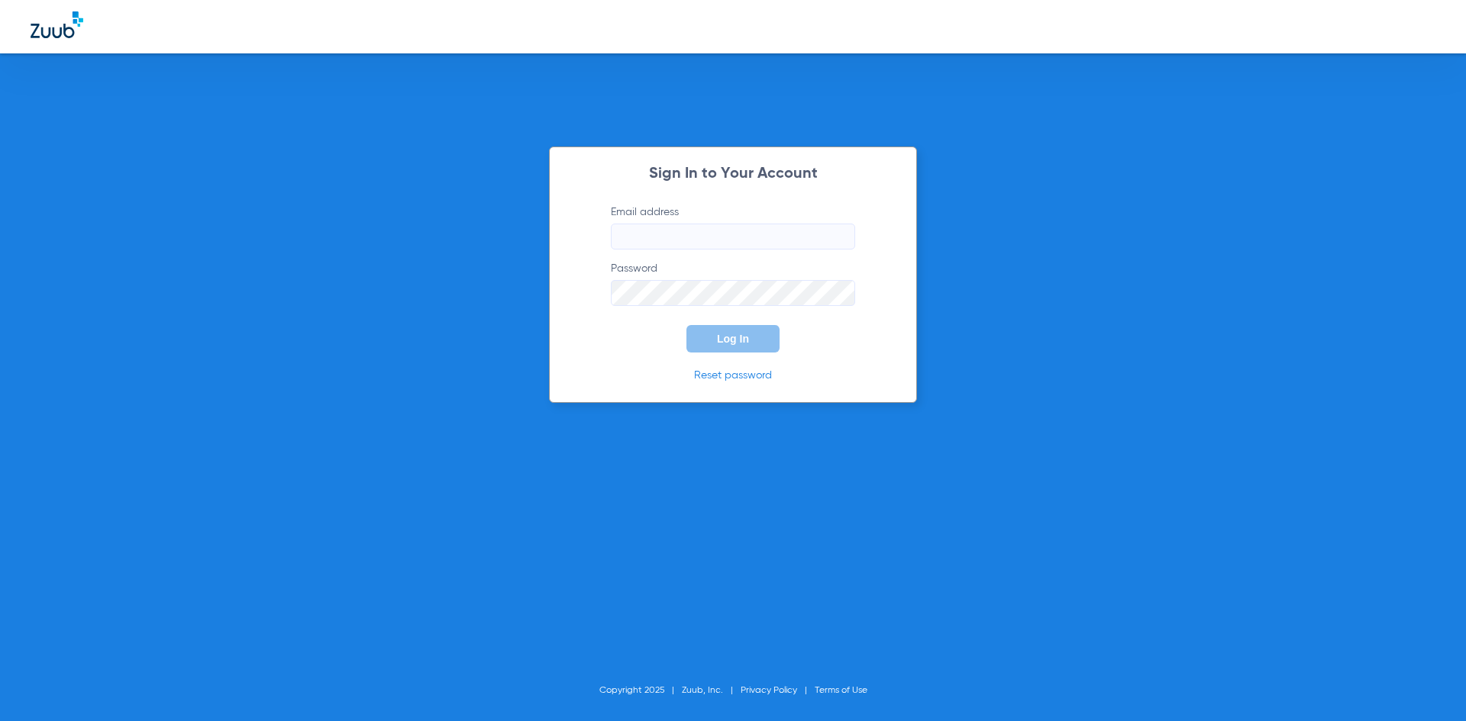
type input "[EMAIL_ADDRESS][DOMAIN_NAME]"
click at [744, 340] on span "Log In" at bounding box center [733, 339] width 32 height 12
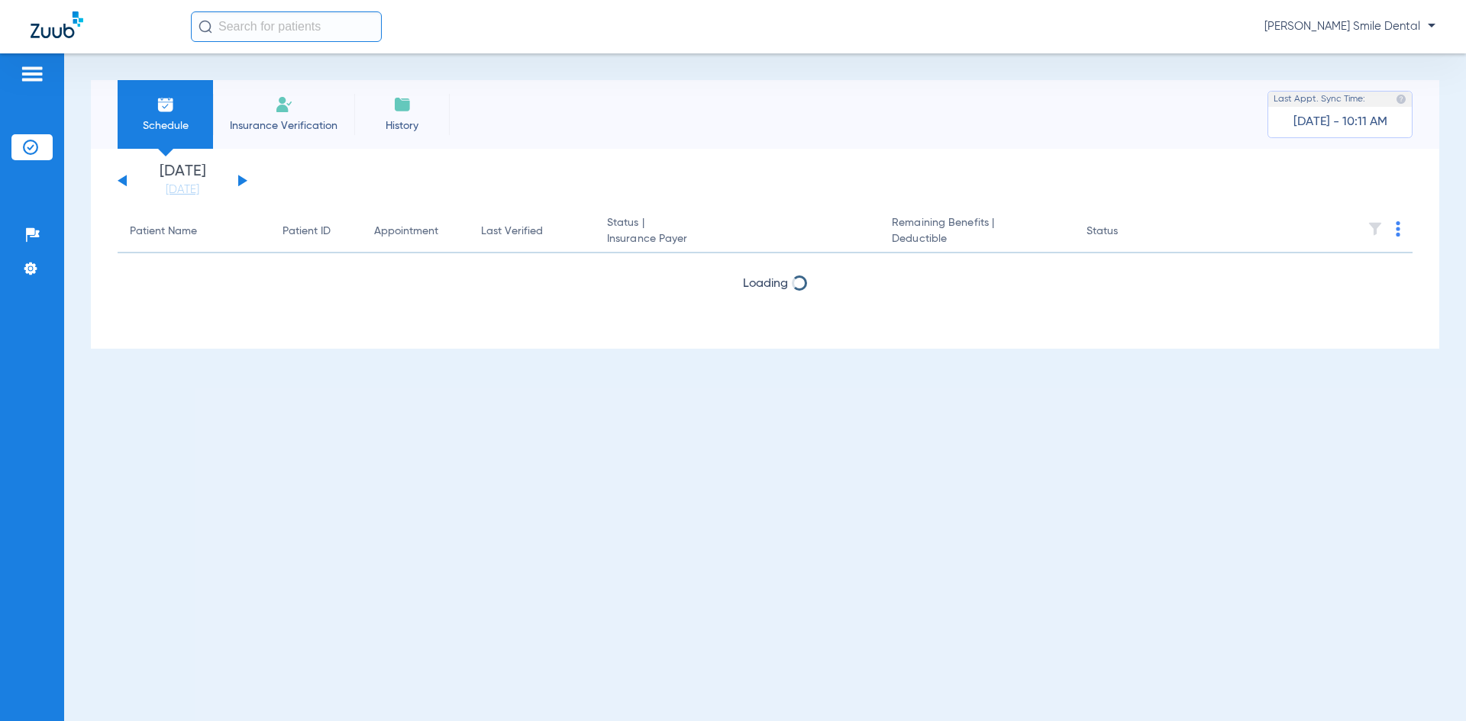
click at [279, 121] on span "Insurance Verification" at bounding box center [283, 125] width 118 height 15
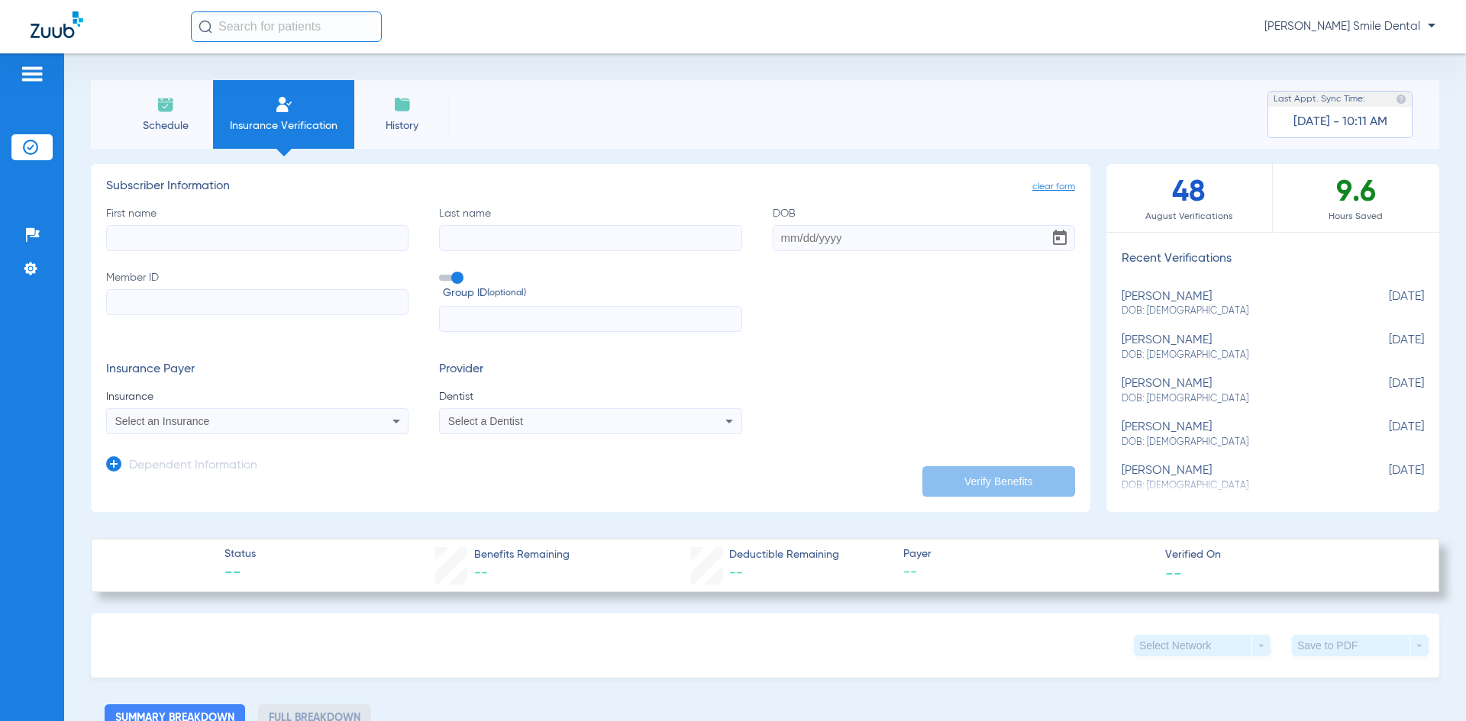
click at [329, 235] on input "First name" at bounding box center [257, 238] width 302 height 26
type input "y"
type input "YUNUSDZHON"
click at [579, 234] on input "Last name" at bounding box center [590, 238] width 302 height 26
type input "NASRIDDINOV"
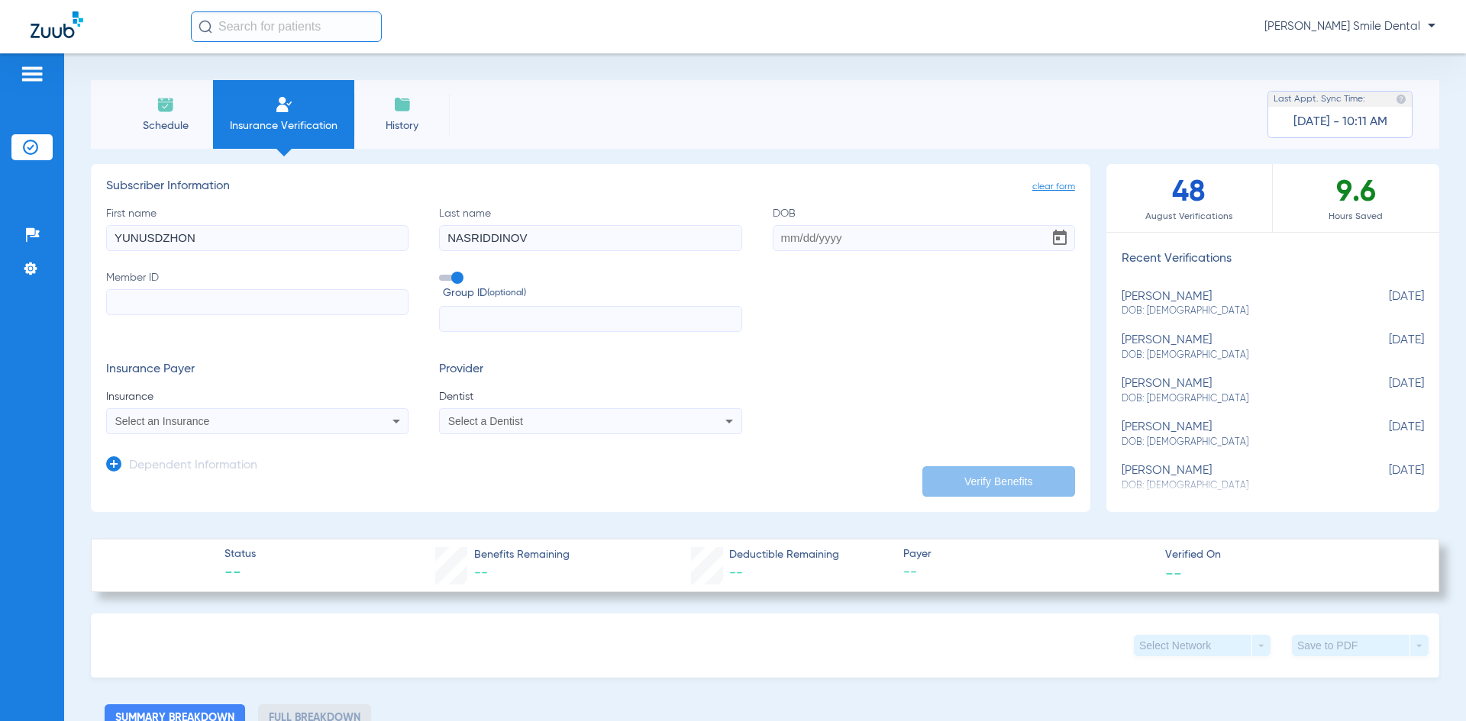
click at [823, 229] on input "DOB" at bounding box center [924, 238] width 302 height 26
type input "[DATE]"
click at [299, 418] on div "Select an Insurance" at bounding box center [229, 421] width 228 height 11
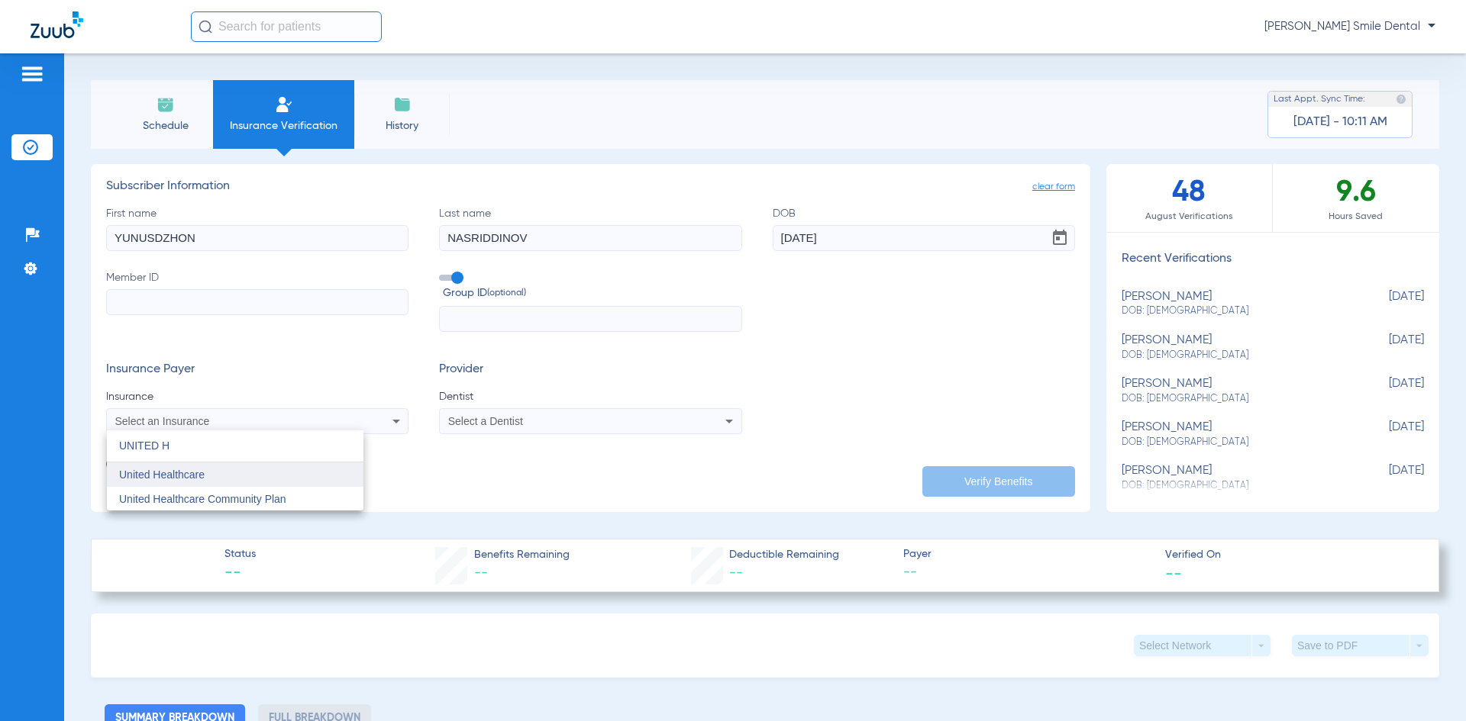
type input "UNITED H"
click at [341, 481] on mat-option "United Healthcare" at bounding box center [235, 475] width 257 height 24
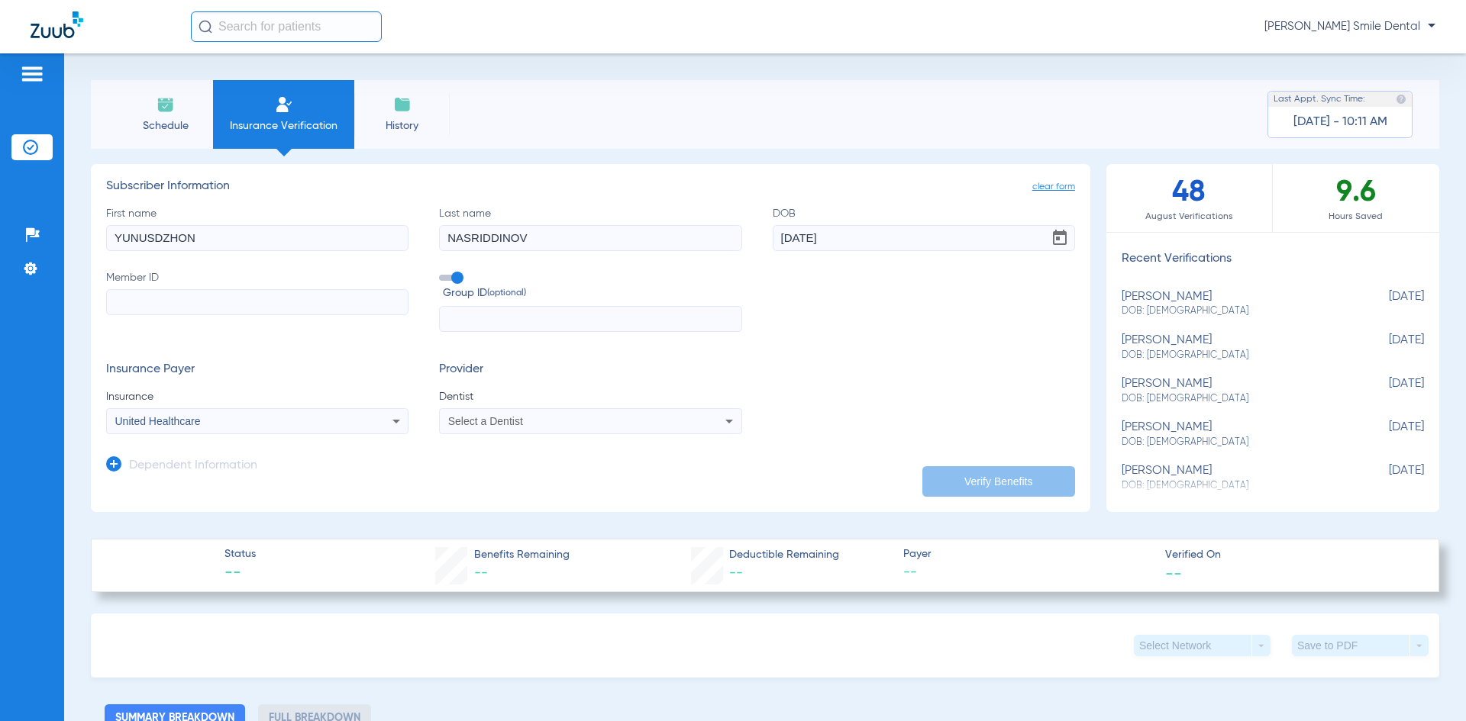
drag, startPoint x: 434, startPoint y: 405, endPoint x: 452, endPoint y: 406, distance: 17.6
click at [439, 405] on div "Insurance Payer Insurance United Healthcare Provider Dentist Select a Dentist" at bounding box center [590, 399] width 969 height 72
click at [473, 412] on div "Select a Dentist" at bounding box center [590, 421] width 301 height 18
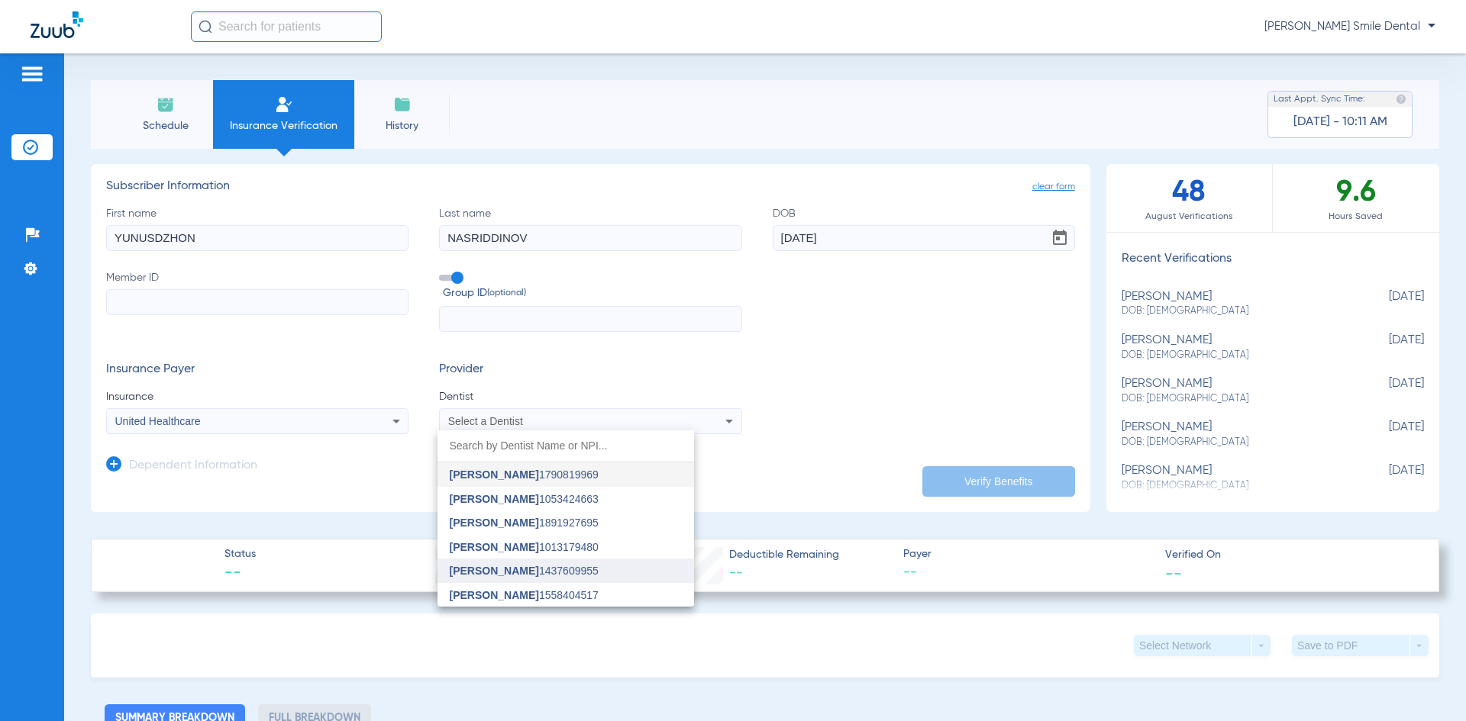
click at [486, 571] on span "[PERSON_NAME]" at bounding box center [494, 571] width 89 height 12
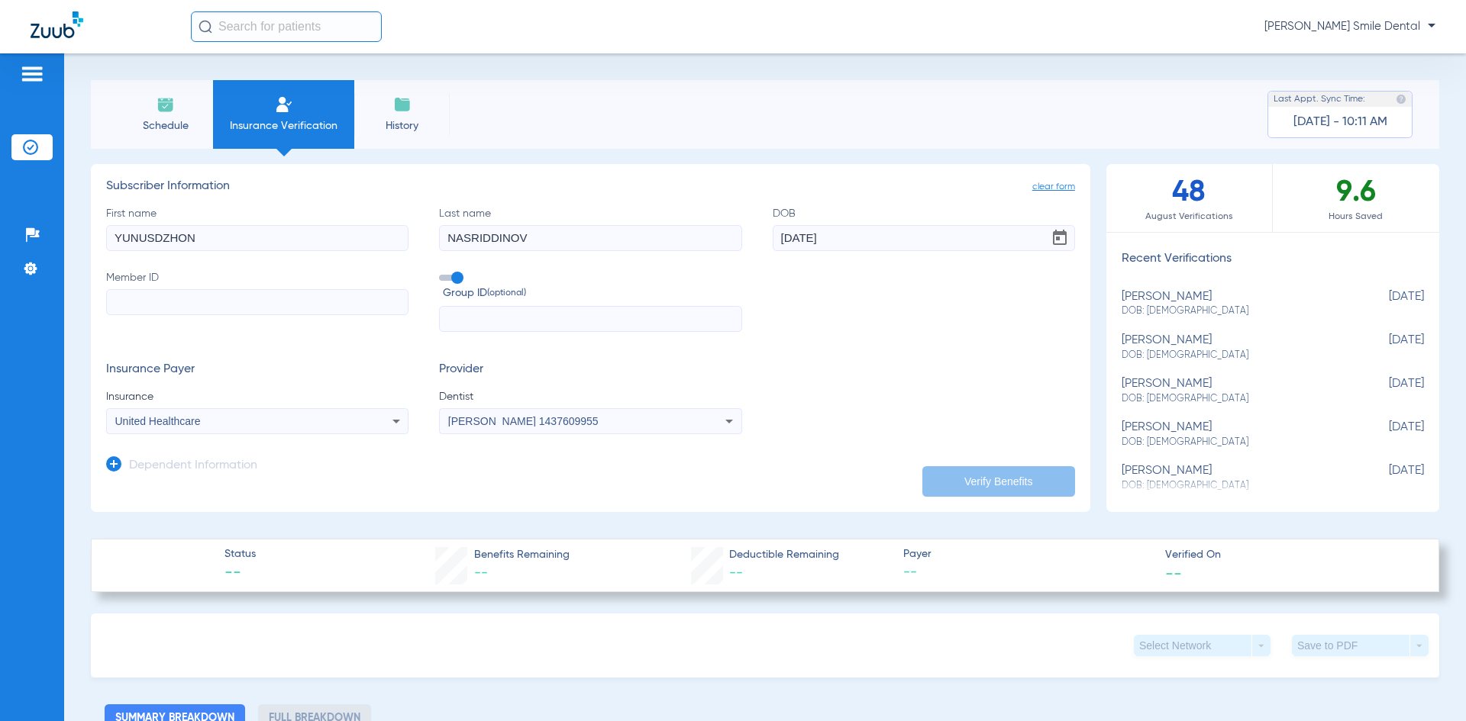
click at [244, 293] on input "Member ID" at bounding box center [257, 302] width 302 height 26
type input "128994942"
click at [908, 450] on app-dependent-form "Dependent Information" at bounding box center [590, 459] width 969 height 51
click at [944, 462] on app-dependent-form "Dependent Information" at bounding box center [590, 459] width 969 height 51
click at [951, 479] on button "Verify Benefits" at bounding box center [998, 481] width 153 height 31
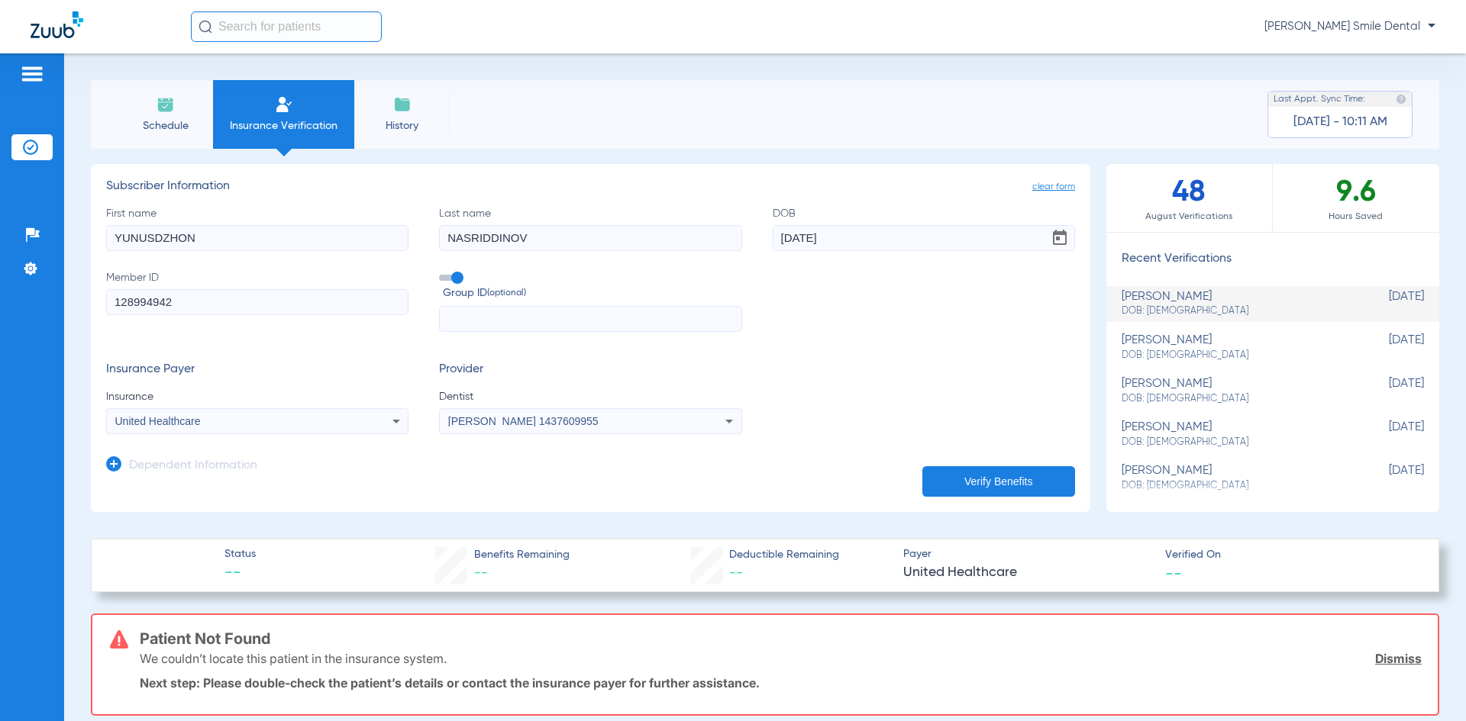
click at [685, 385] on div "Provider Dentist [PERSON_NAME] 1437609955" at bounding box center [590, 399] width 302 height 72
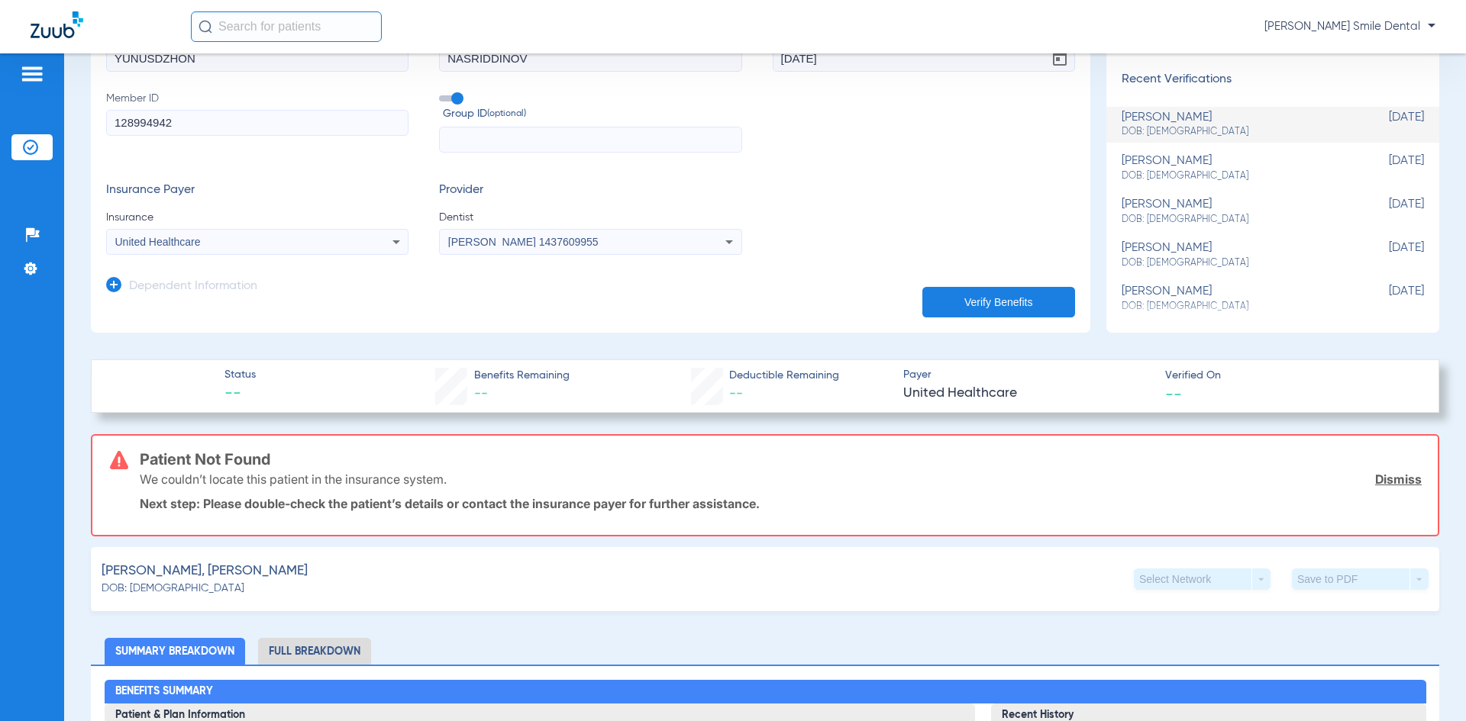
scroll to position [153, 0]
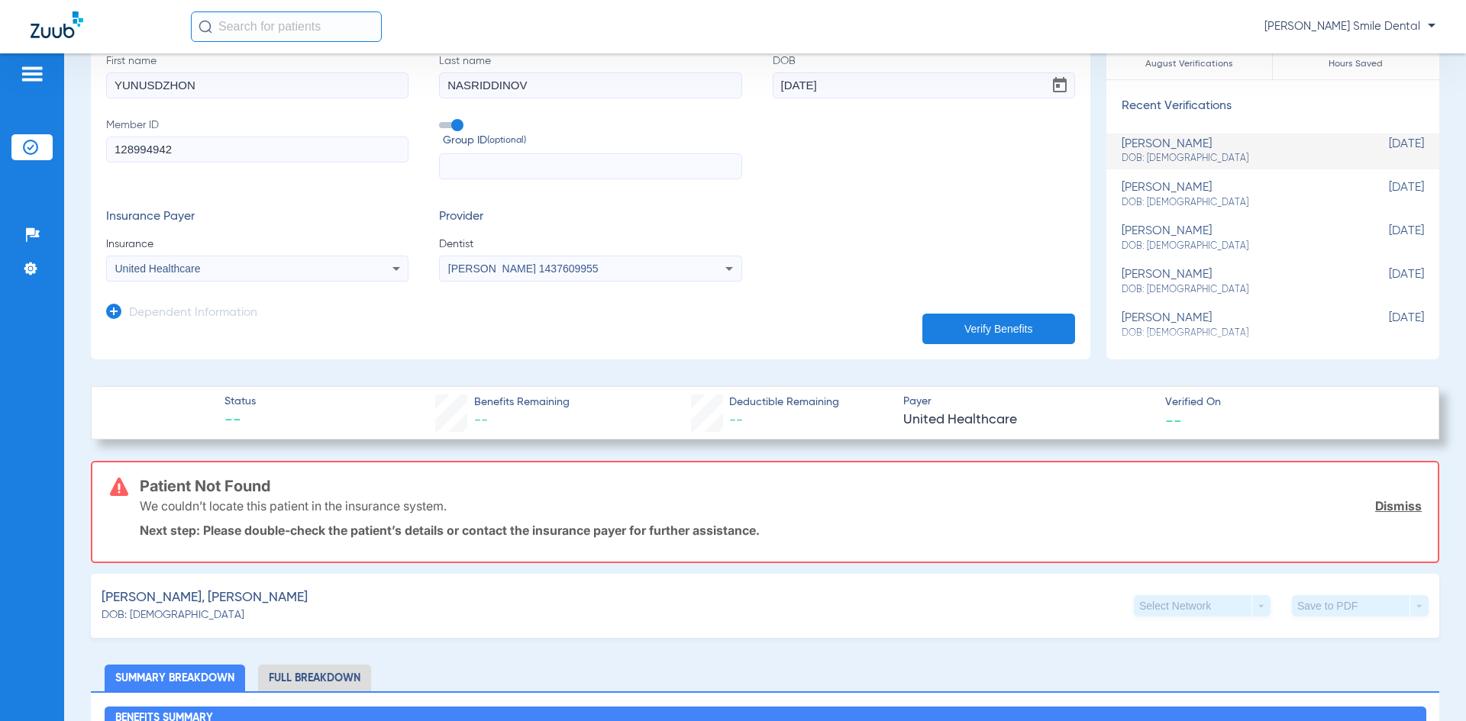
click at [759, 343] on app-manual-verification-form "clear form Subscriber Information First name [PERSON_NAME] Last name [PERSON_NA…" at bounding box center [590, 185] width 999 height 348
click at [1036, 324] on button "Verify Benefits" at bounding box center [998, 329] width 153 height 31
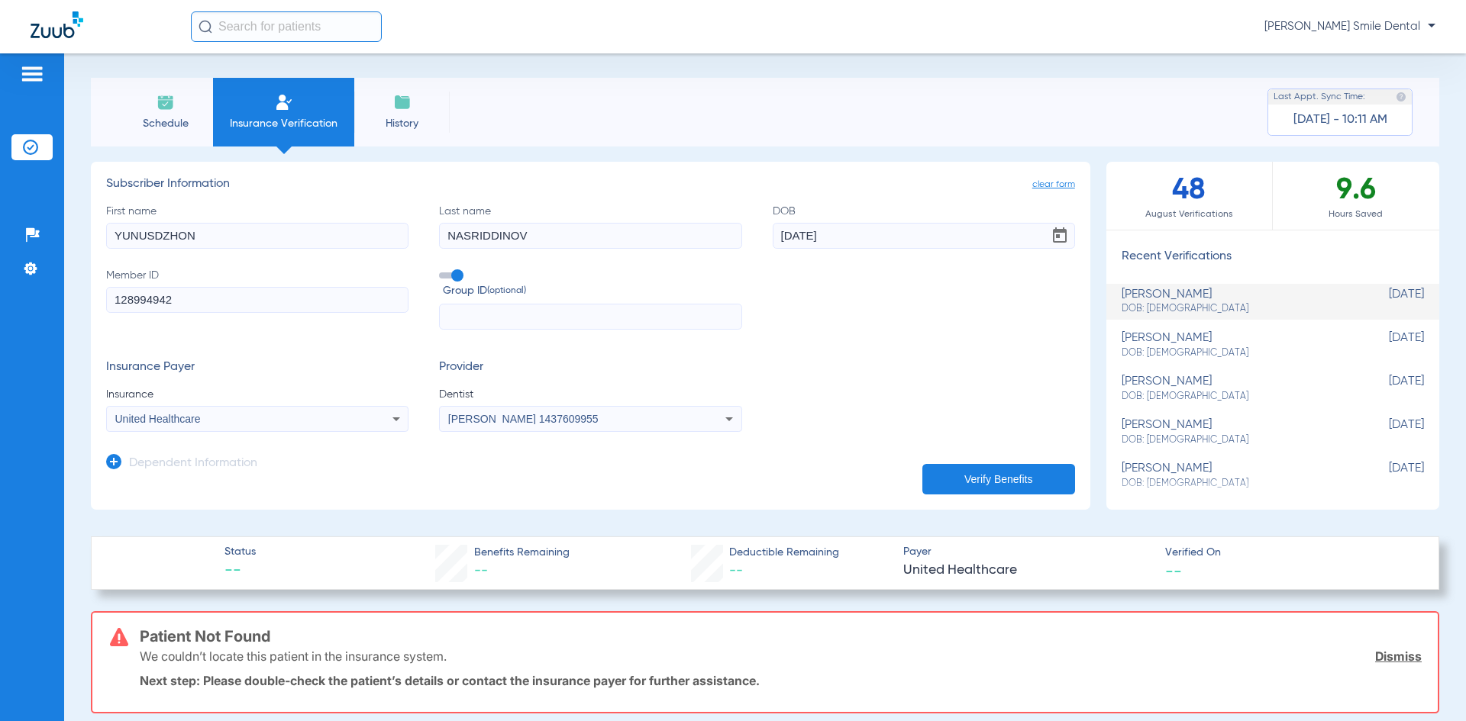
scroll to position [0, 0]
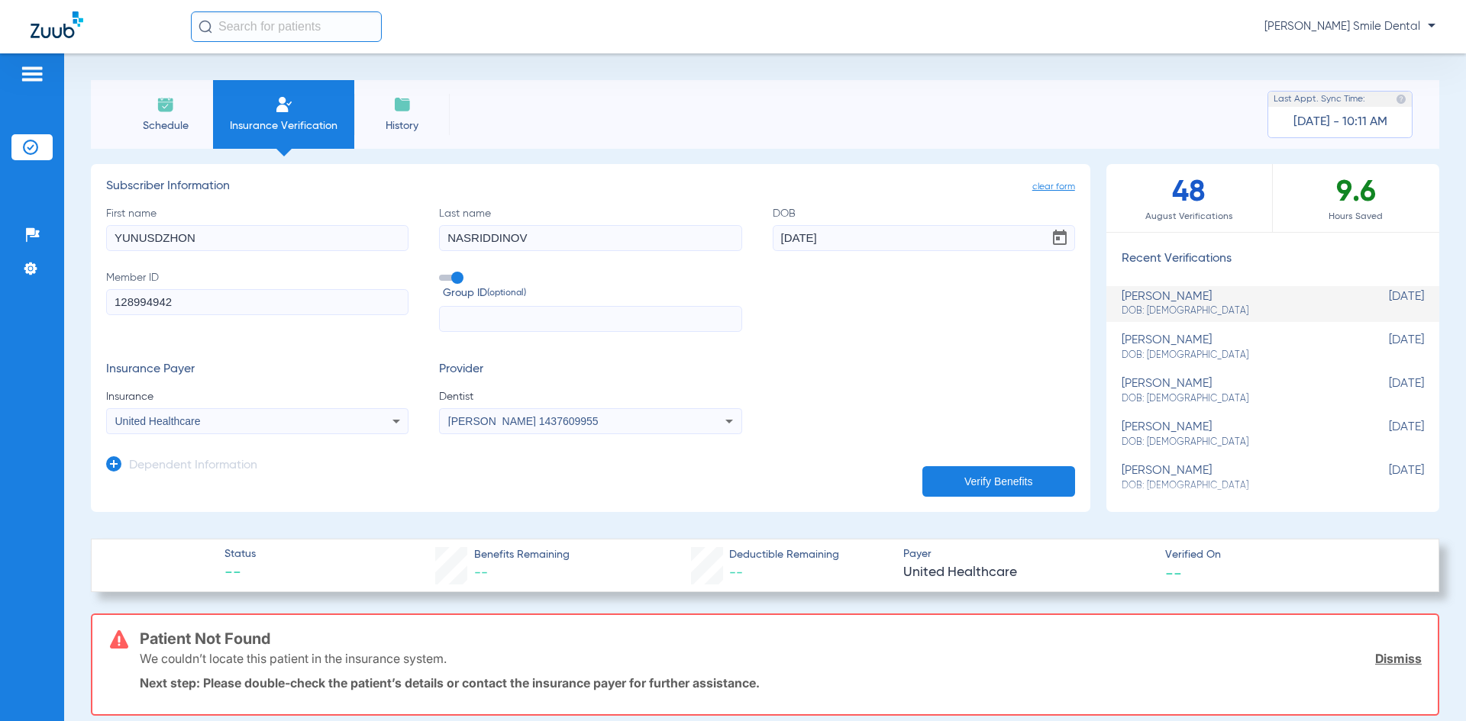
click at [502, 245] on input "NASRIDDINOV" at bounding box center [590, 238] width 302 height 26
click at [310, 246] on input "YUNUSDZHON" at bounding box center [257, 238] width 302 height 26
